Goal: Information Seeking & Learning: Learn about a topic

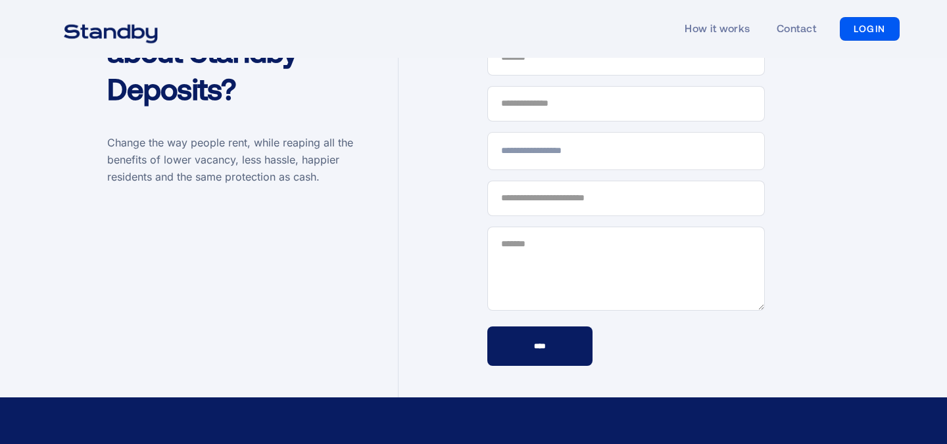
scroll to position [3838, 0]
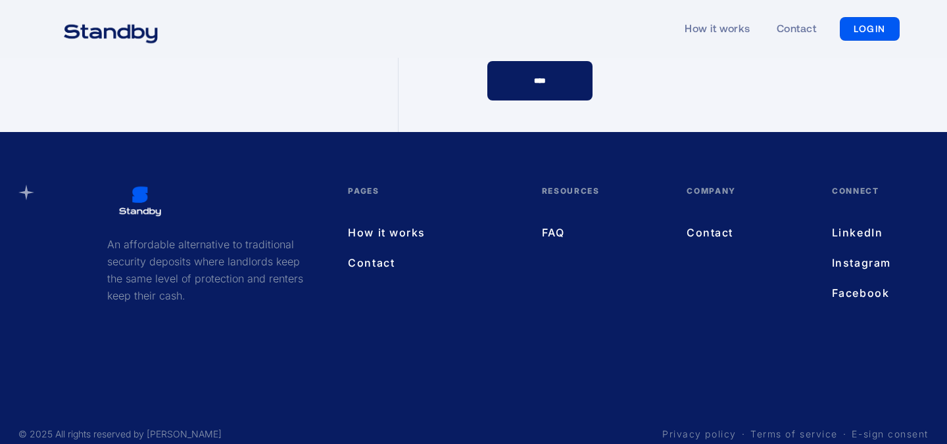
click at [556, 224] on link "FAQ" at bounding box center [601, 232] width 119 height 17
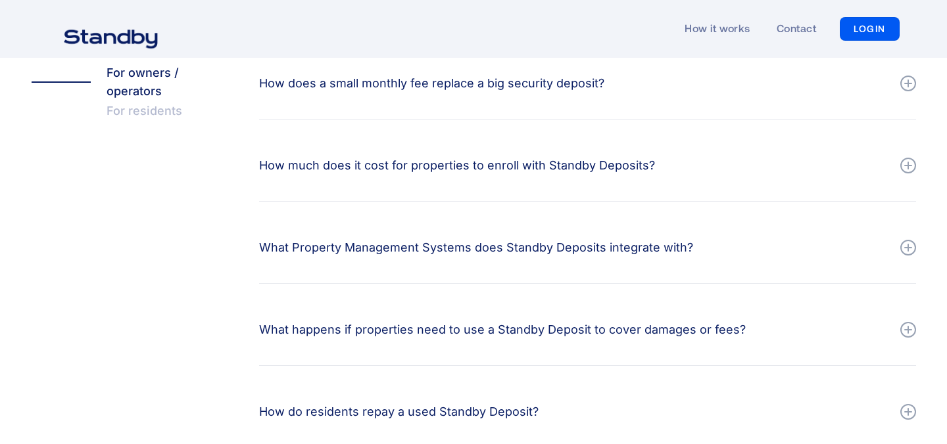
scroll to position [327, 0]
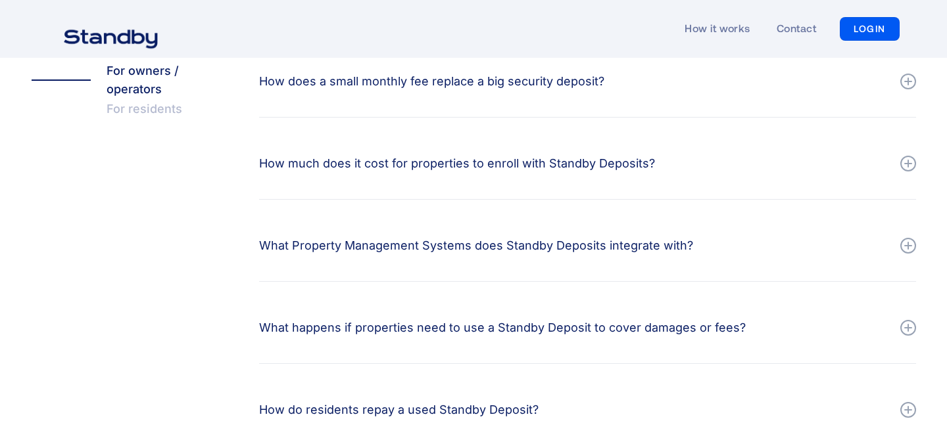
click at [477, 150] on div "How much does it cost for properties to enroll with Standby Deposits?" at bounding box center [587, 163] width 657 height 39
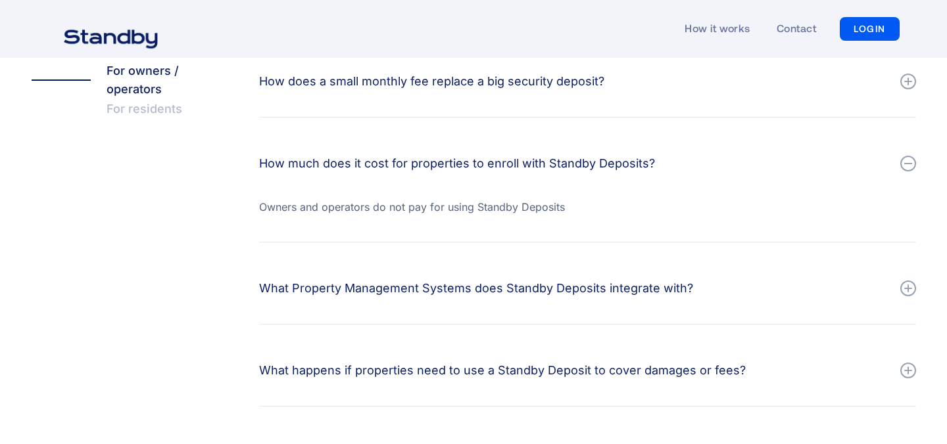
scroll to position [404, 0]
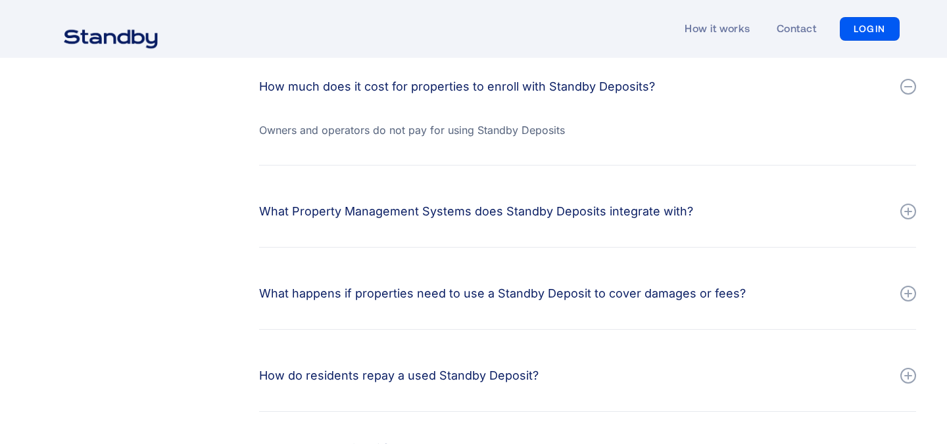
click at [470, 201] on div "What Property Management Systems does Standby Deposits integrate with?" at bounding box center [587, 211] width 657 height 39
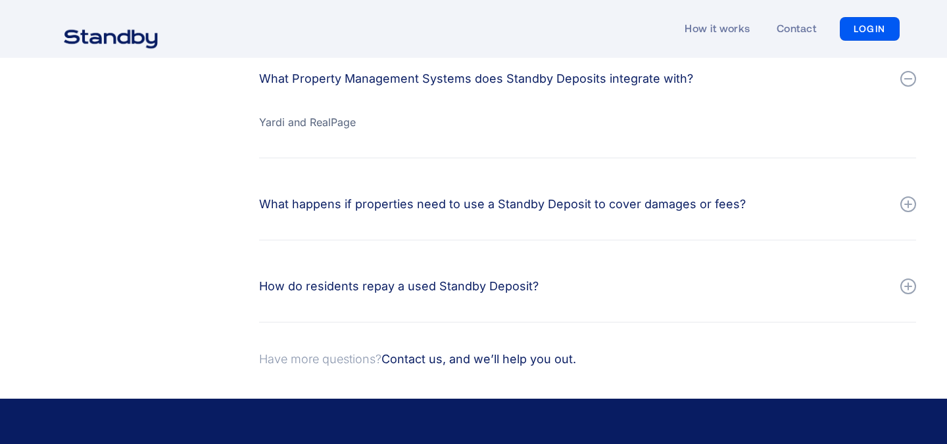
scroll to position [538, 0]
